Goal: Task Accomplishment & Management: Manage account settings

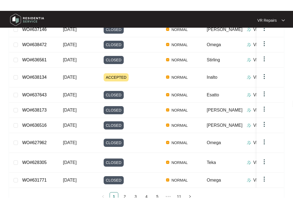
scroll to position [85, 0]
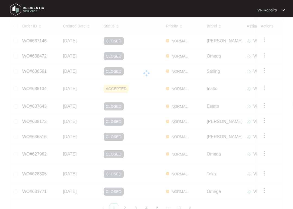
click at [125, 187] on link "2" at bounding box center [125, 208] width 8 height 8
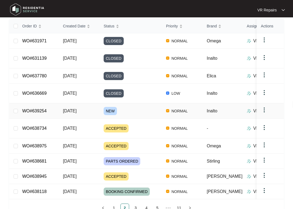
click at [44, 109] on link "WO#639254" at bounding box center [34, 111] width 24 height 5
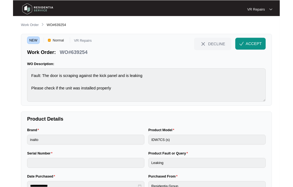
scroll to position [19, 0]
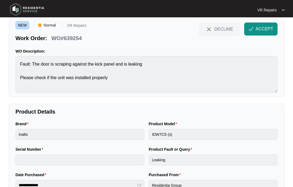
click at [265, 30] on span "ACCEPT" at bounding box center [265, 29] width 18 height 7
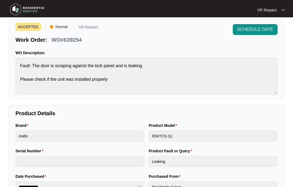
scroll to position [0, 0]
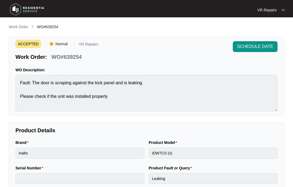
click at [24, 27] on p "Work Order" at bounding box center [19, 26] width 20 height 5
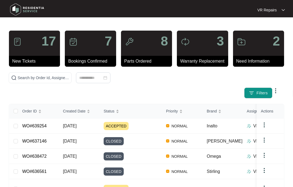
click at [51, 125] on td "WO#639254" at bounding box center [38, 126] width 41 height 15
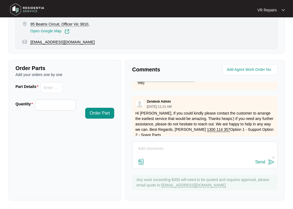
scroll to position [61, 0]
click at [158, 150] on textarea at bounding box center [205, 151] width 140 height 14
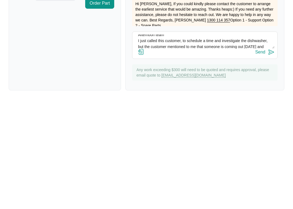
scroll to position [5, 0]
click at [237, 144] on textarea "Afternoon team I just called this customer, to schedule a time and investigate …" at bounding box center [205, 151] width 140 height 14
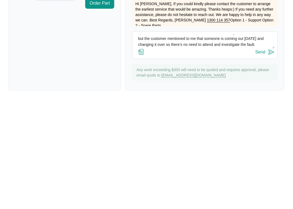
scroll to position [12, 0]
type textarea "Afternoon team I just called this customer, to schedule a time and investigate …"
click at [264, 160] on div "Send" at bounding box center [261, 162] width 10 height 5
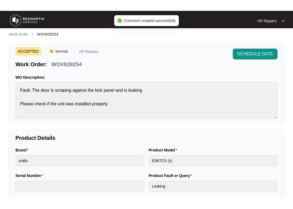
scroll to position [0, 0]
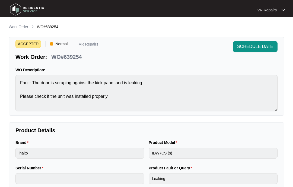
click at [258, 43] on button "SCHEDULE DATE" at bounding box center [255, 46] width 45 height 11
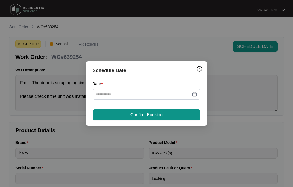
click at [196, 95] on div at bounding box center [147, 95] width 102 height 6
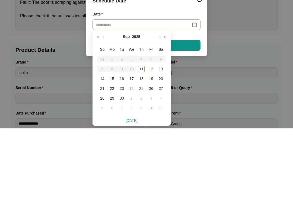
type input "**********"
click at [142, 146] on div "11" at bounding box center [141, 149] width 7 height 7
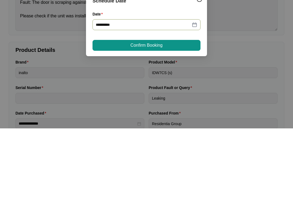
scroll to position [81, 0]
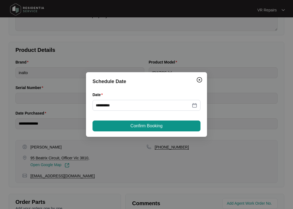
click at [178, 128] on button "Confirm Booking" at bounding box center [147, 126] width 108 height 11
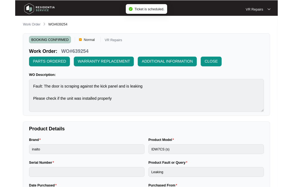
scroll to position [22, 0]
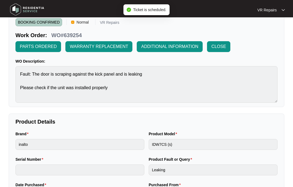
click at [181, 46] on span "ADDITIONAL INFORMATION" at bounding box center [169, 46] width 57 height 7
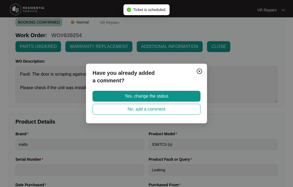
click at [173, 93] on button "Yes, change the status" at bounding box center [147, 96] width 108 height 11
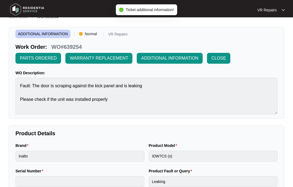
scroll to position [0, 0]
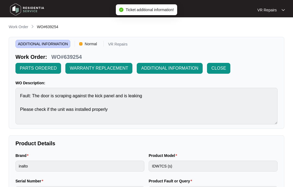
click at [24, 27] on p "Work Order" at bounding box center [19, 26] width 20 height 5
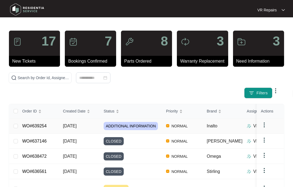
click at [46, 124] on link "WO#639254" at bounding box center [34, 126] width 24 height 5
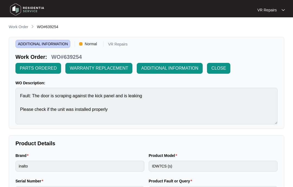
click at [20, 29] on p "Work Order" at bounding box center [19, 26] width 20 height 5
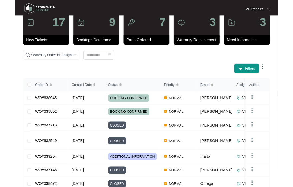
scroll to position [38, 0]
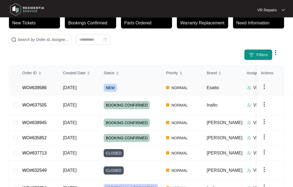
click at [43, 90] on link "WO#639586" at bounding box center [34, 88] width 24 height 5
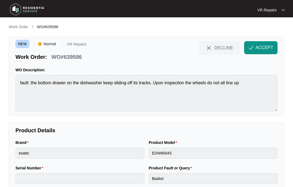
click at [264, 46] on span "ACCEPT" at bounding box center [265, 48] width 18 height 7
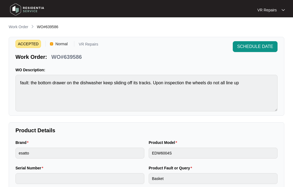
click at [20, 27] on p "Work Order" at bounding box center [19, 26] width 20 height 5
